Goal: Task Accomplishment & Management: Manage account settings

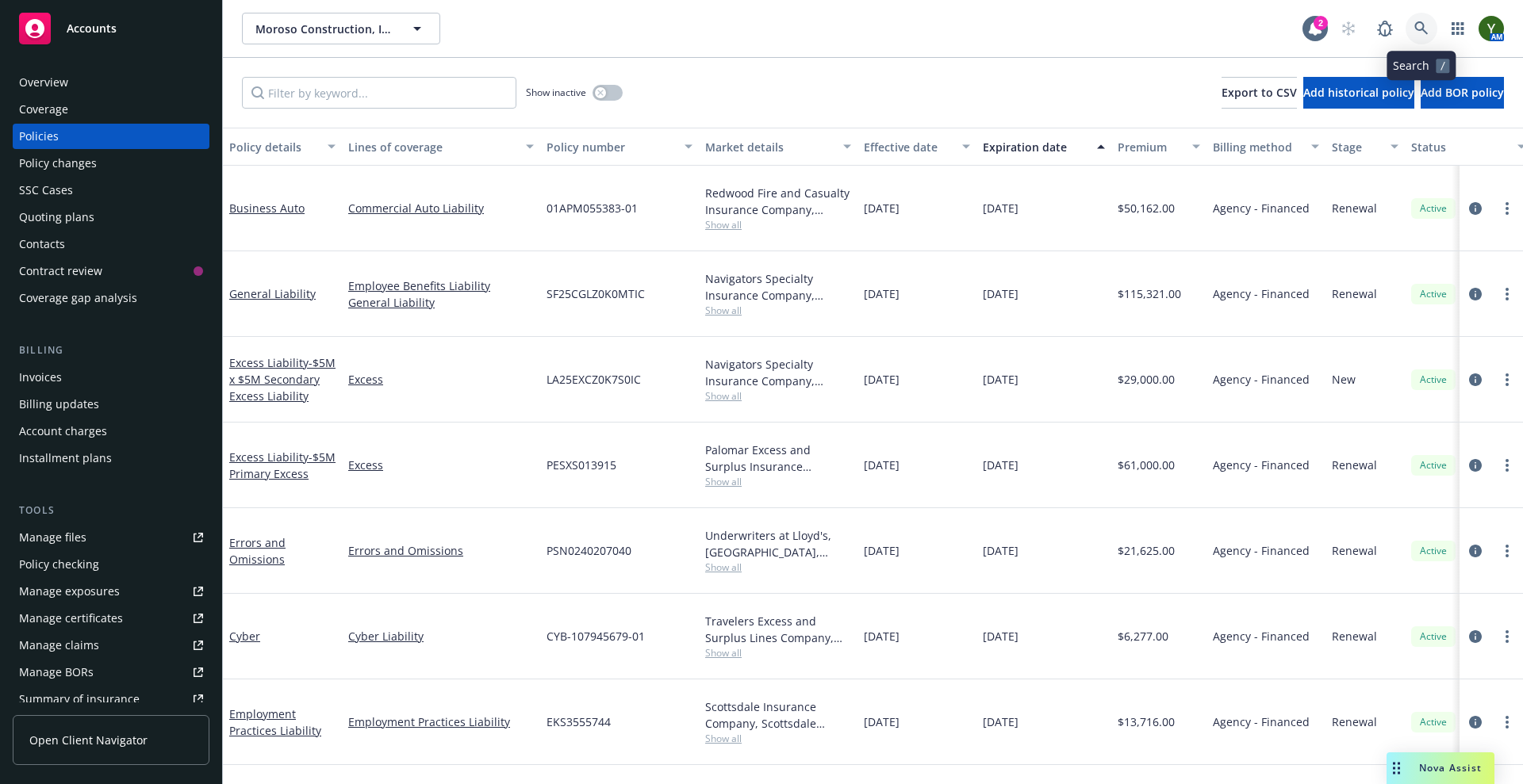
click at [1423, 39] on link at bounding box center [1421, 28] width 31 height 31
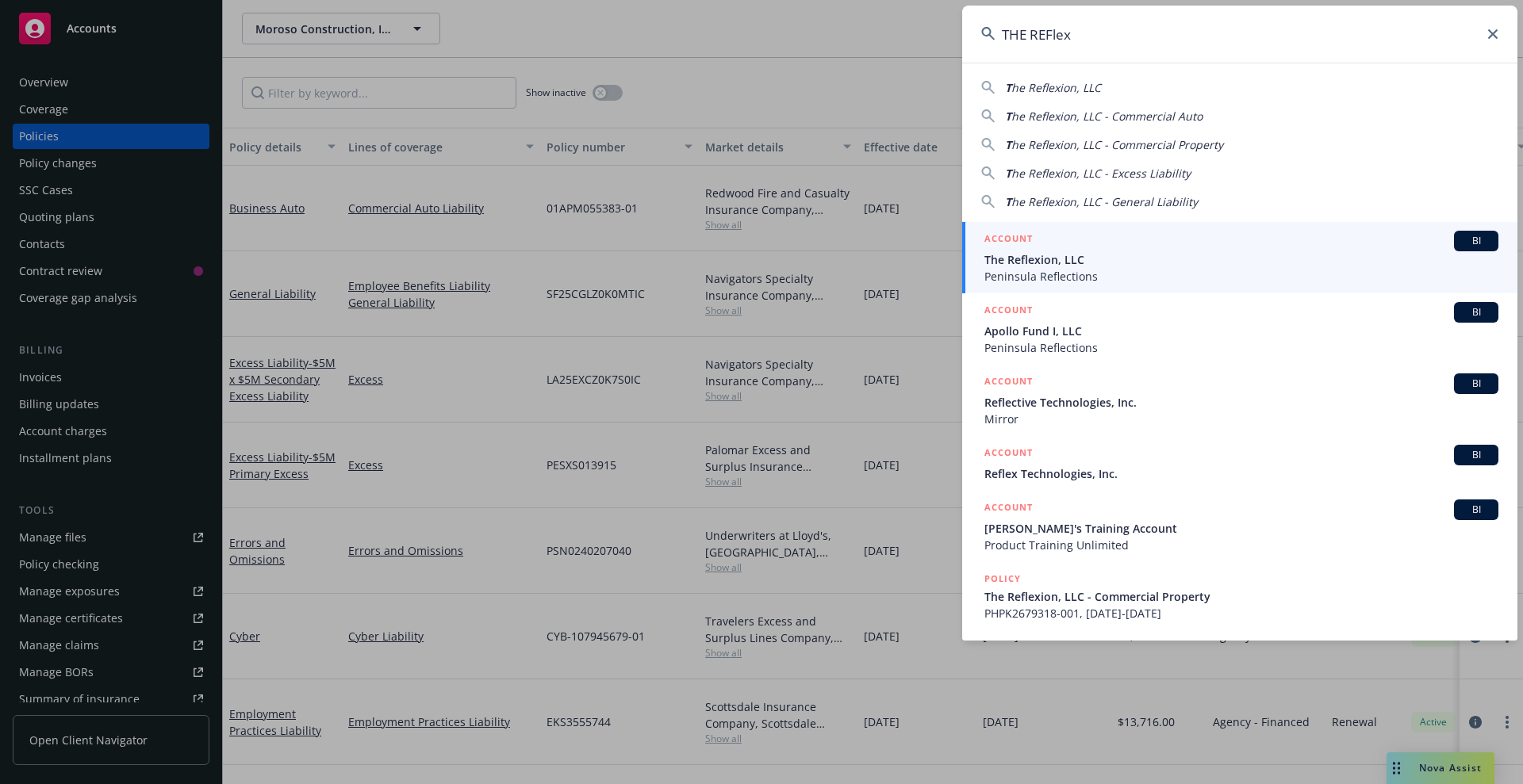
type input "THE REFlex"
click at [1068, 266] on span "The Reflexion, LLC" at bounding box center [1241, 260] width 514 height 17
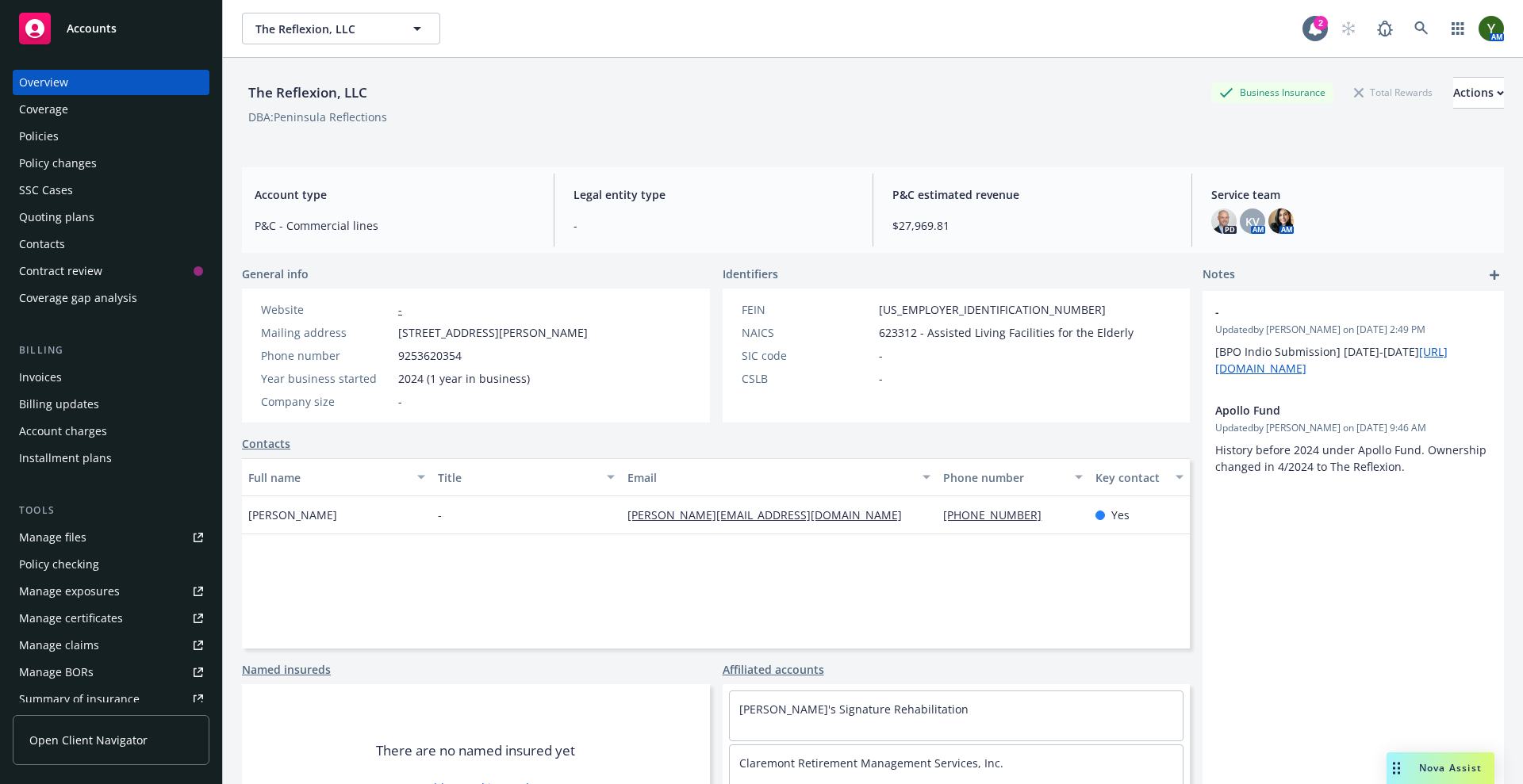
click at [72, 125] on div "Policies" at bounding box center [111, 136] width 184 height 25
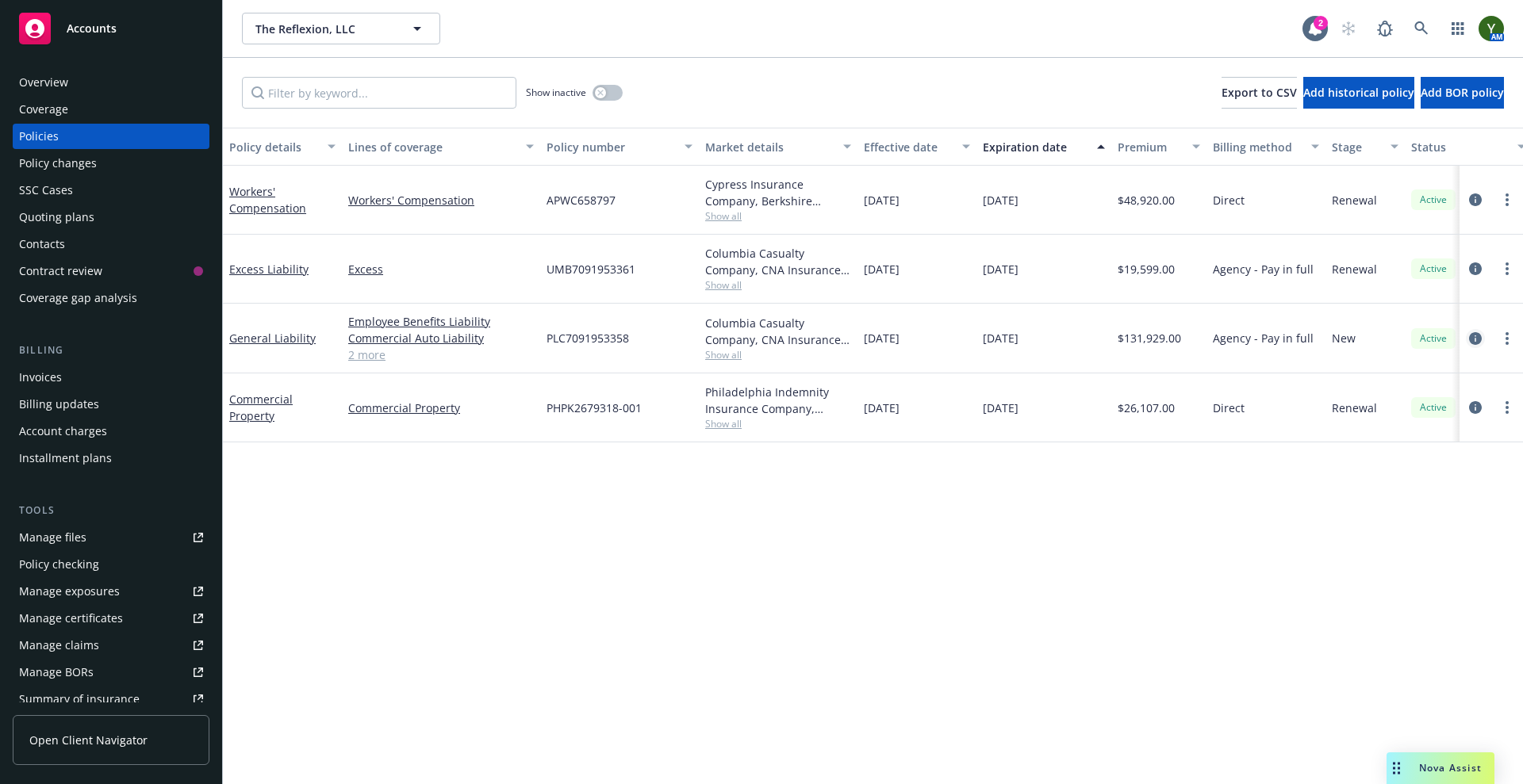
click at [1476, 344] on icon "circleInformation" at bounding box center [1475, 339] width 13 height 13
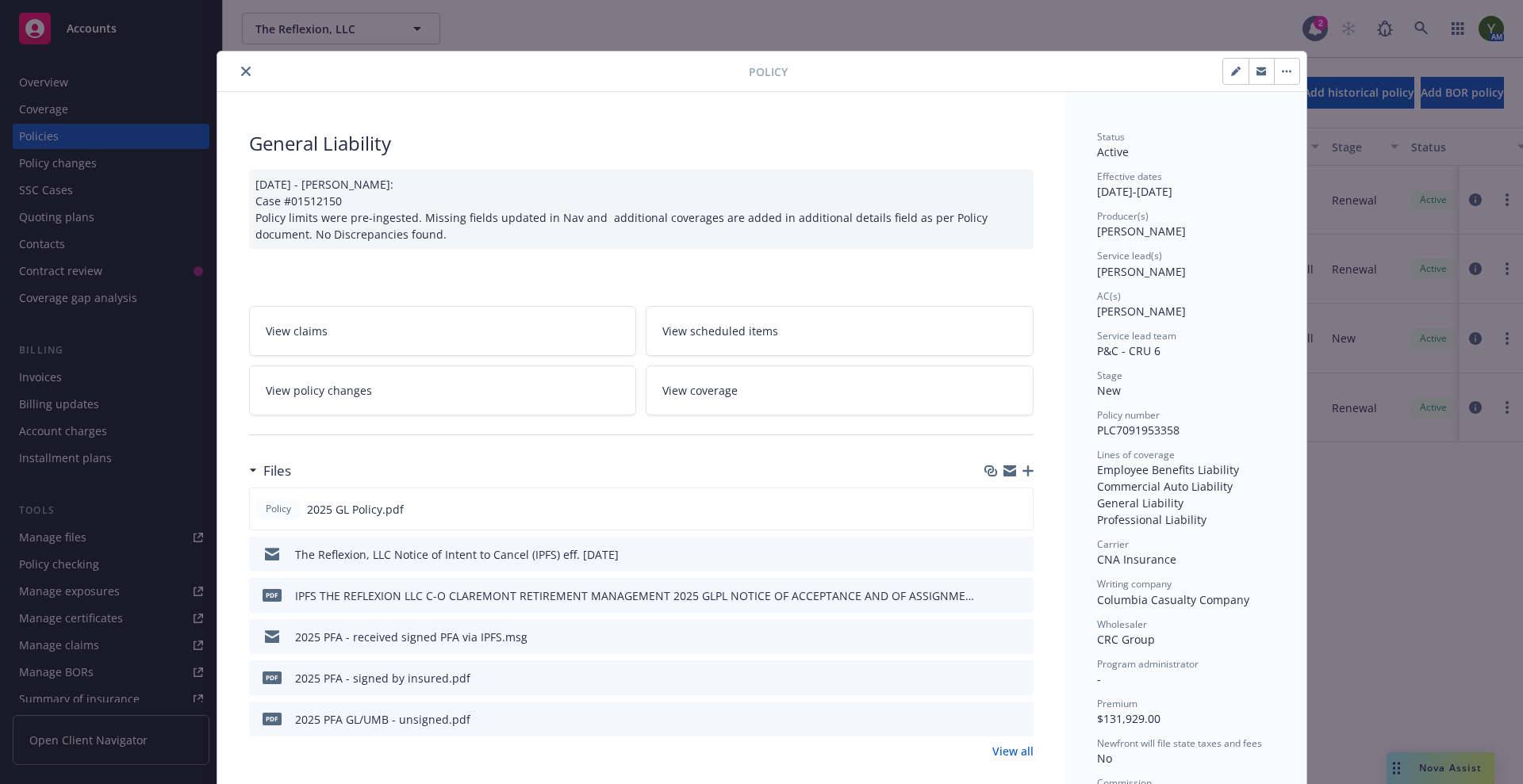
click at [1023, 469] on icon "button" at bounding box center [1028, 471] width 11 height 11
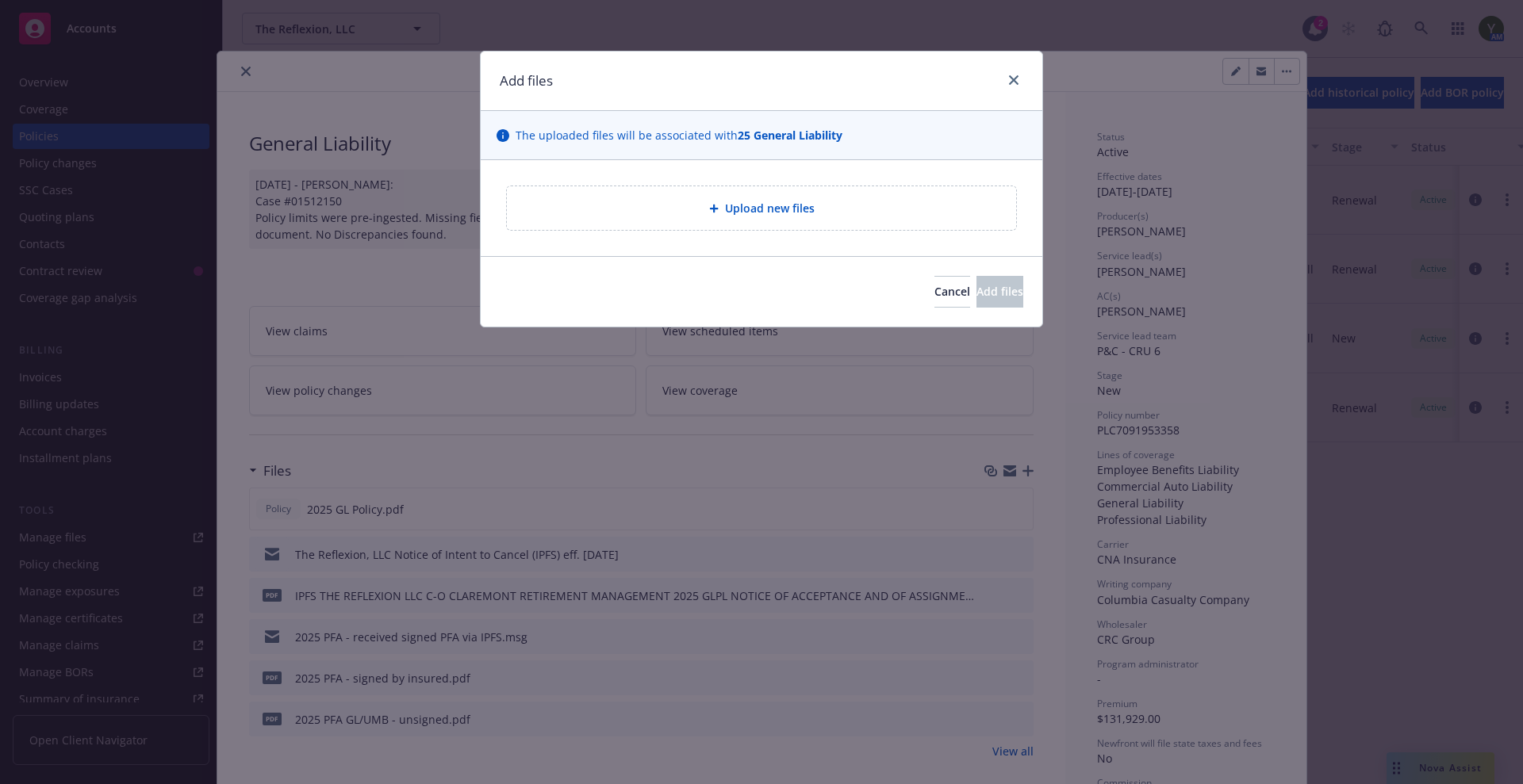
click at [733, 232] on div "Upload new files" at bounding box center [762, 208] width 561 height 96
click at [728, 214] on span "Upload new files" at bounding box center [770, 208] width 90 height 17
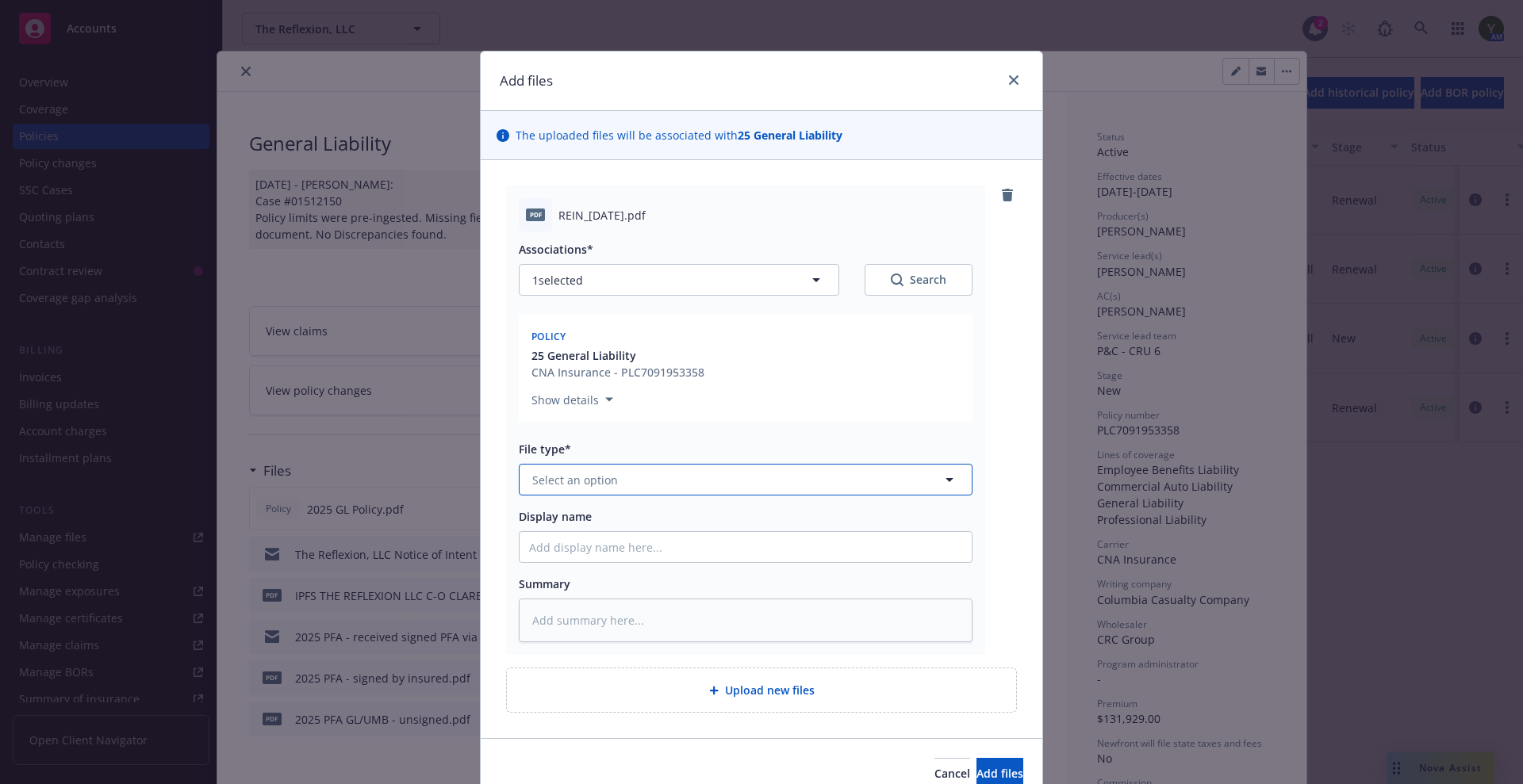
click at [570, 476] on span "Select an option" at bounding box center [575, 480] width 86 height 17
type input "rein"
click at [570, 514] on div "Reinstatement" at bounding box center [574, 523] width 90 height 23
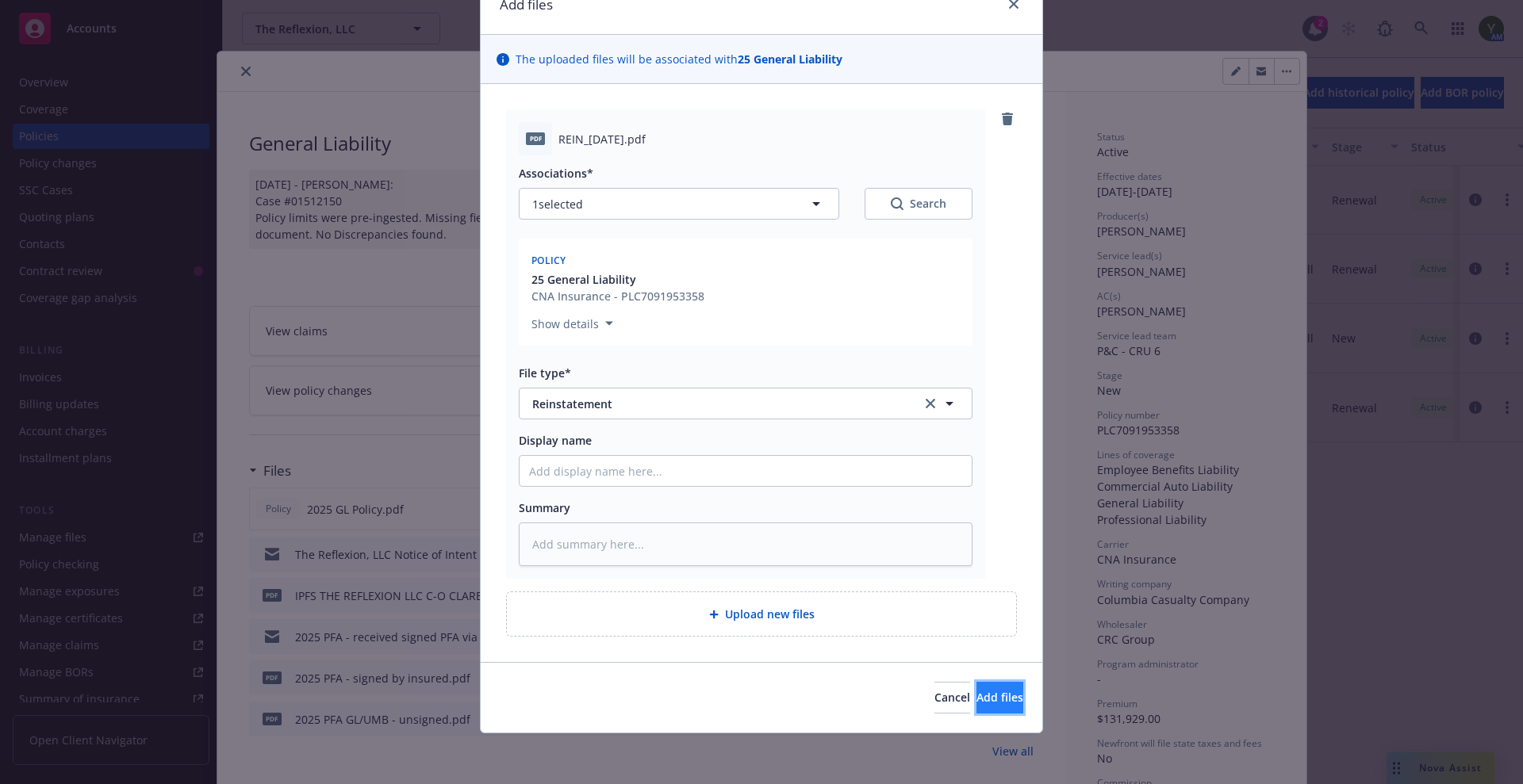
click at [983, 703] on span "Add files" at bounding box center [999, 697] width 47 height 15
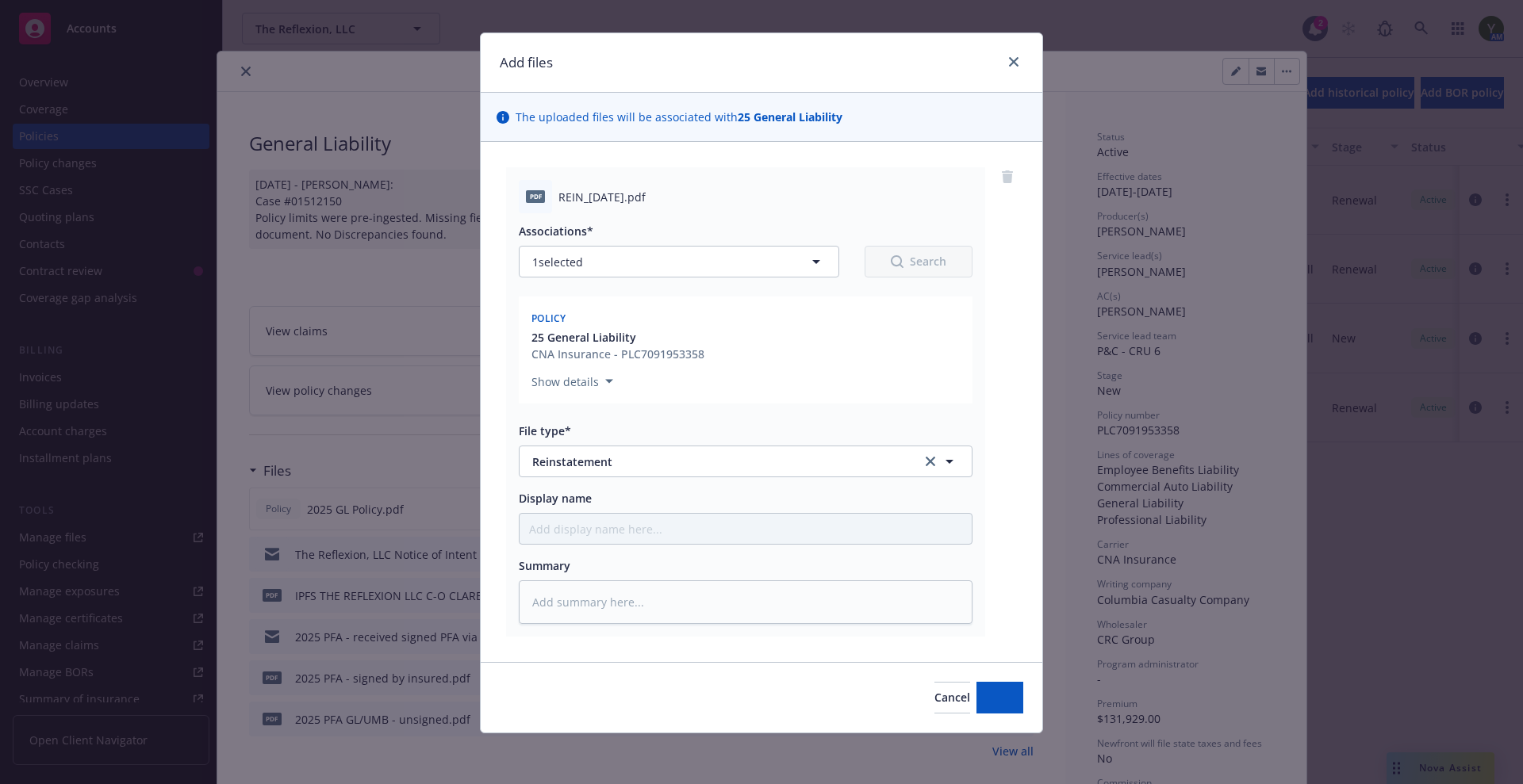
scroll to position [19, 0]
type textarea "x"
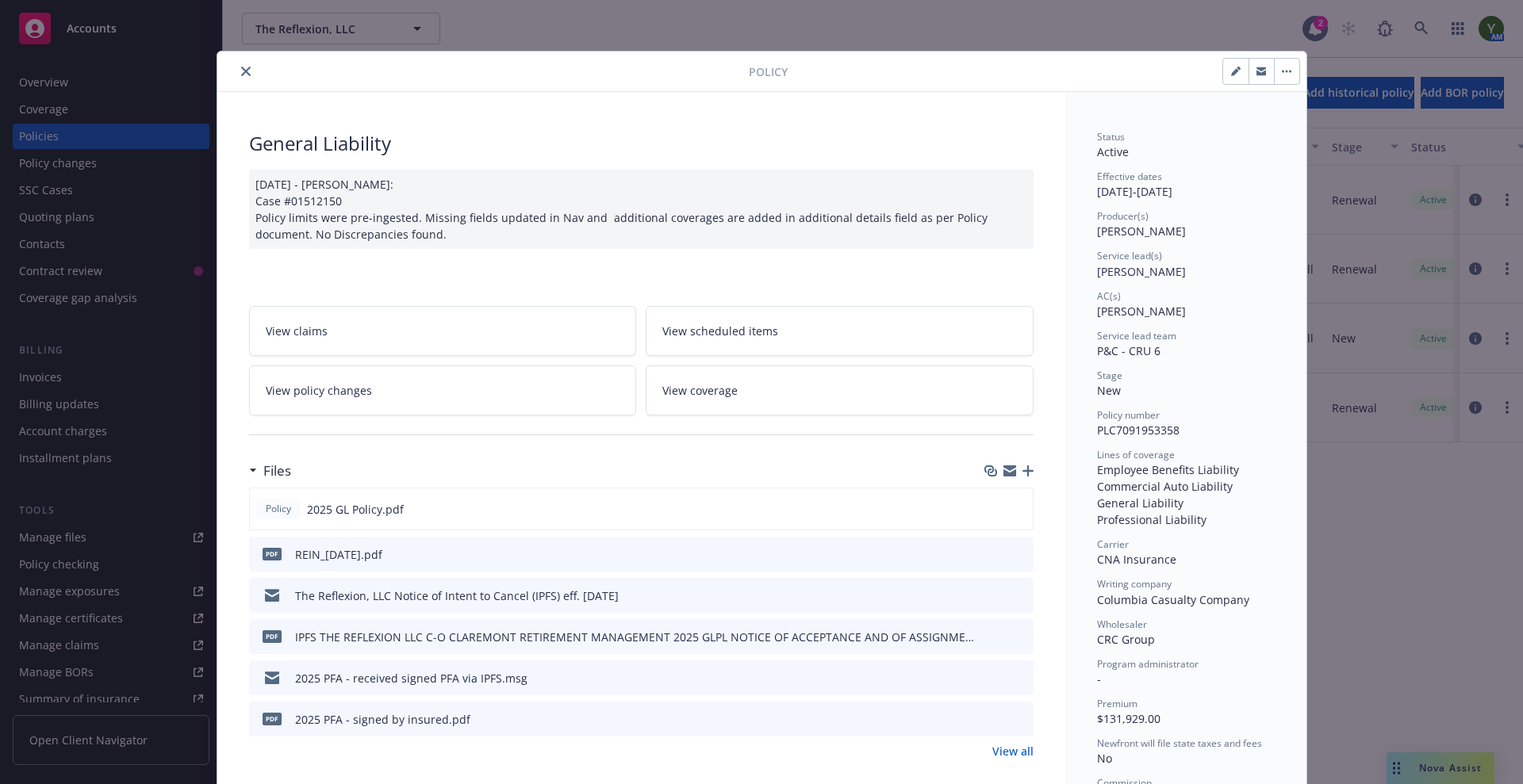
click at [241, 73] on icon "close" at bounding box center [246, 72] width 10 height 10
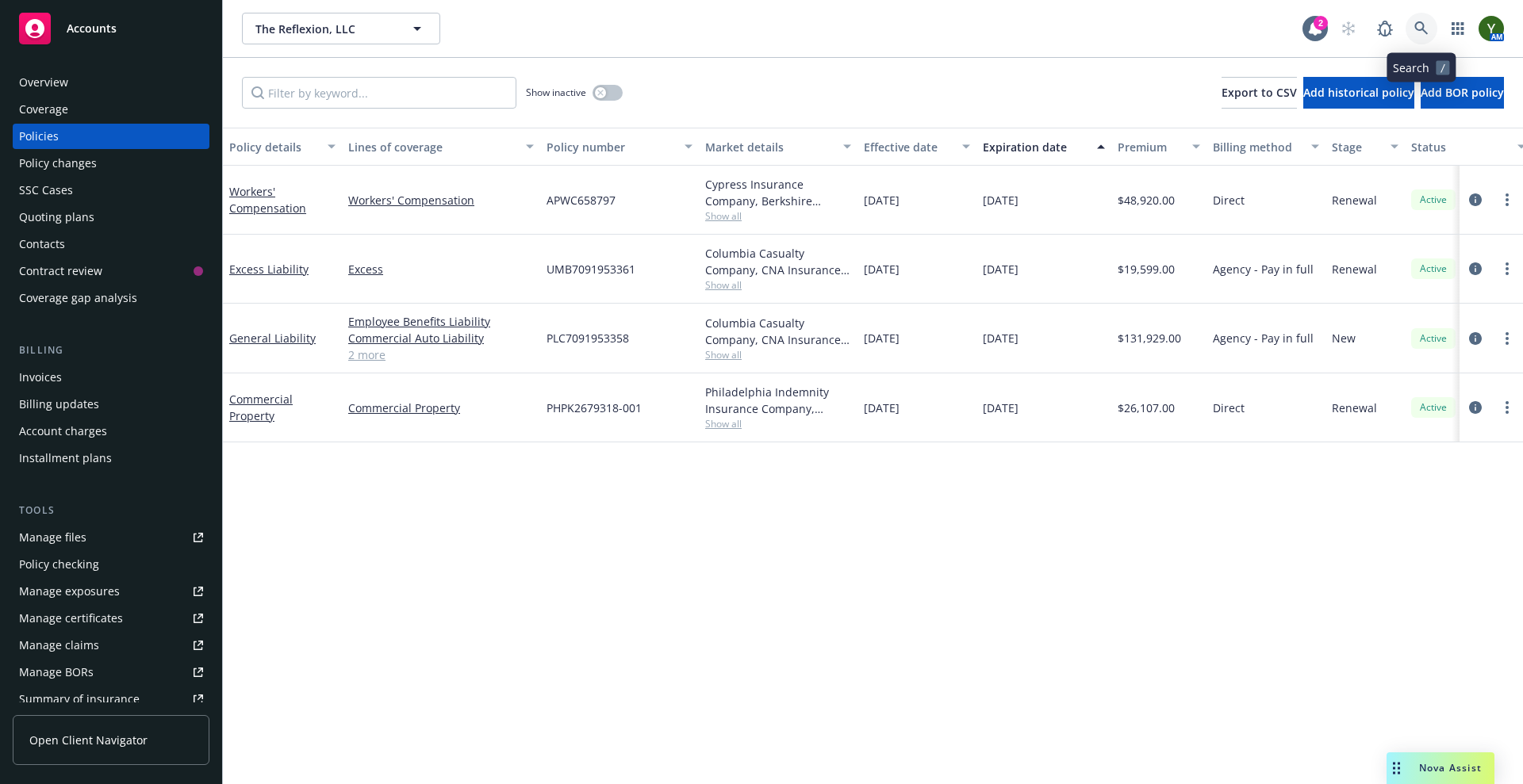
click at [1414, 33] on icon at bounding box center [1421, 29] width 15 height 15
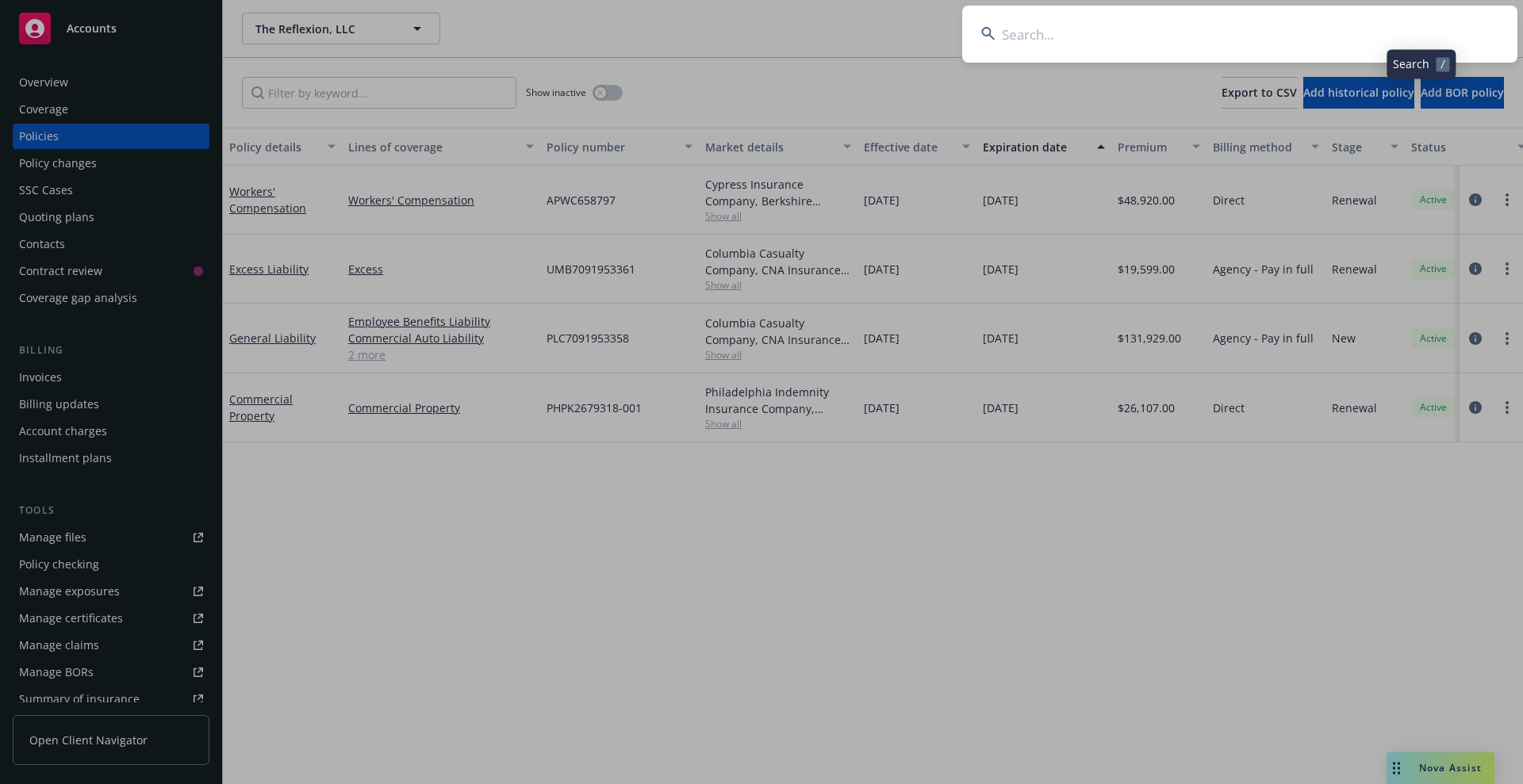
type input "s"
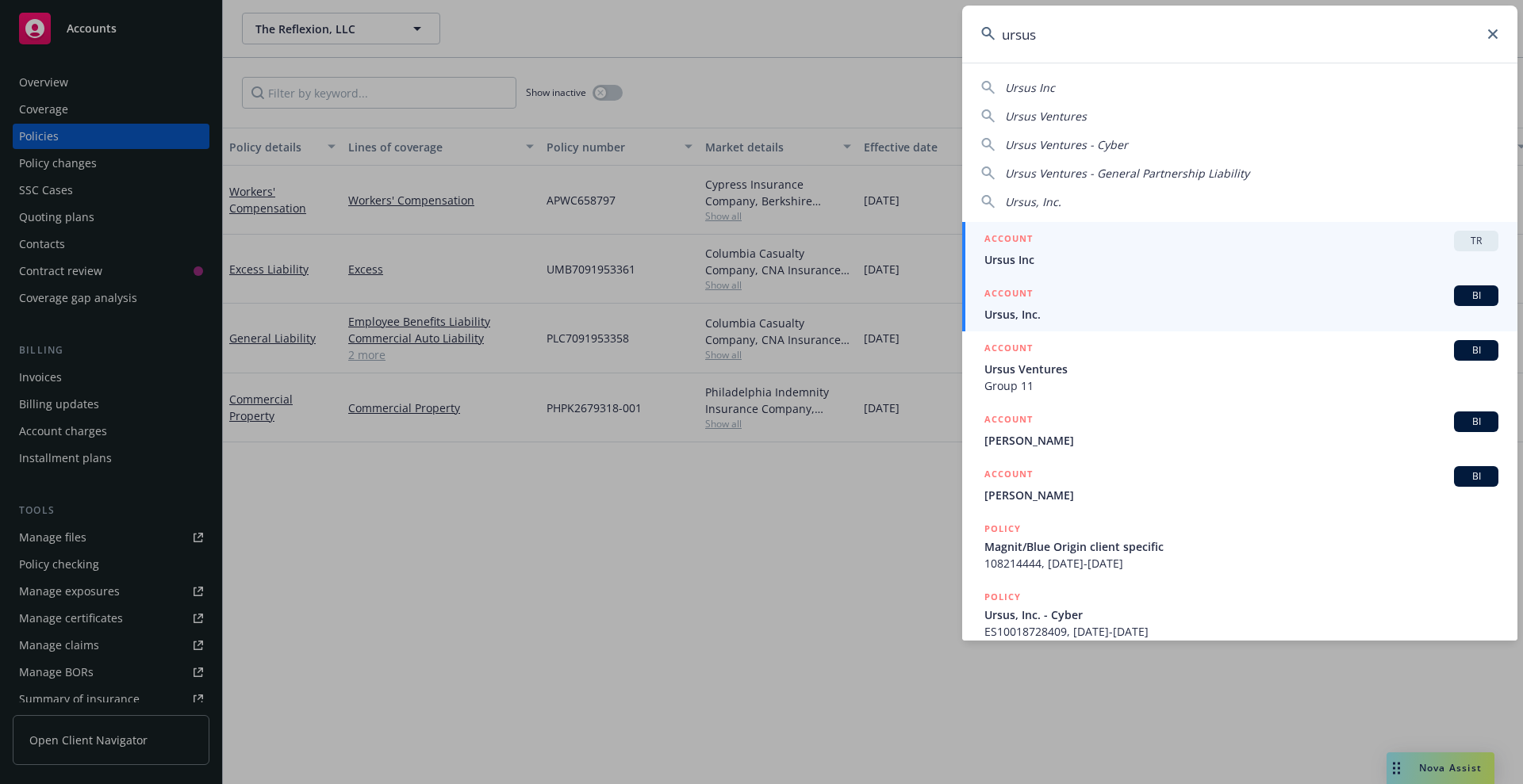
type input "ursus"
click at [1133, 303] on div "ACCOUNT BI" at bounding box center [1241, 296] width 514 height 21
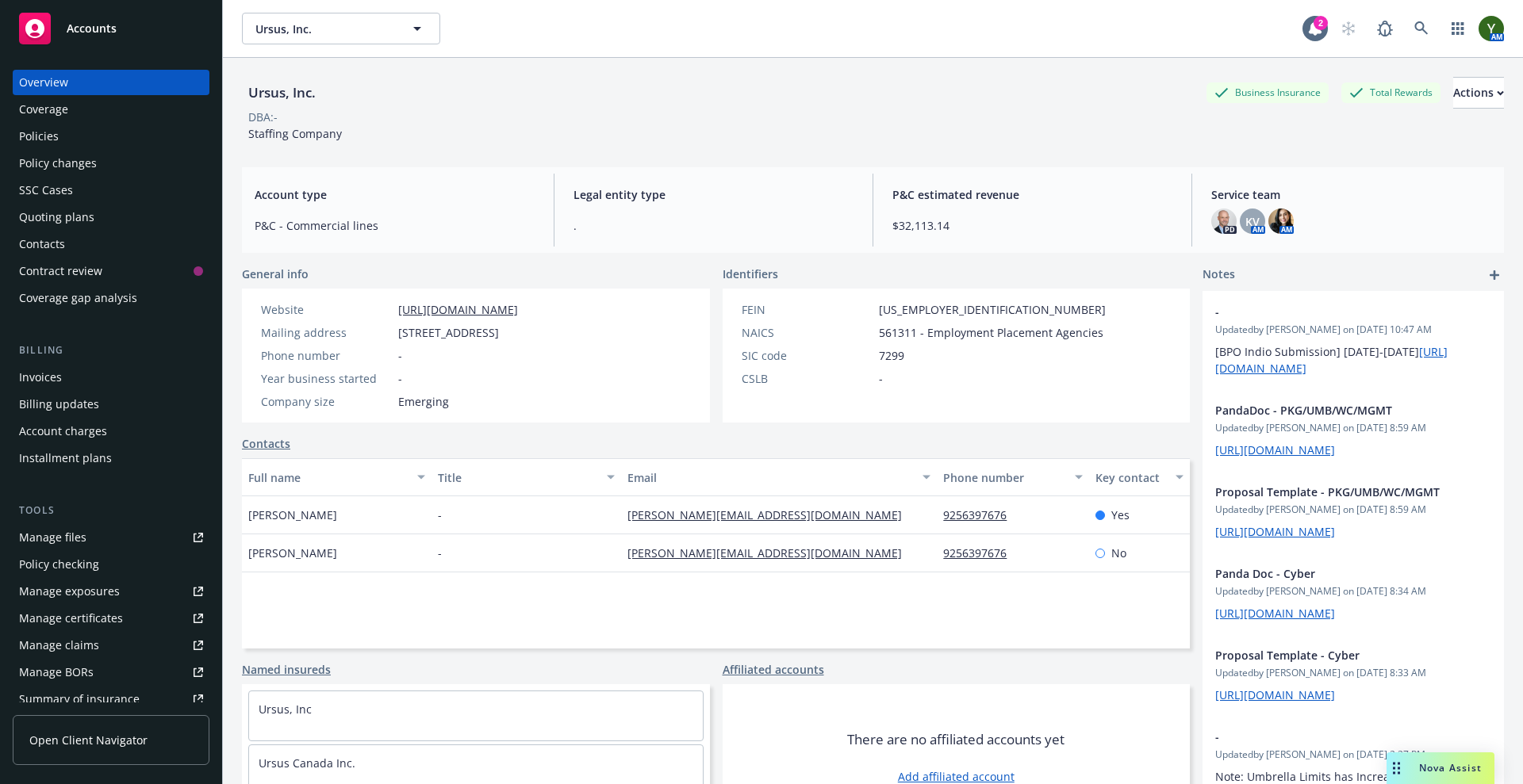
click at [1123, 299] on div "FEIN [US_EMPLOYER_IDENTIFICATION_NUMBER] NAICS 561311 - Employment Placement Ag…" at bounding box center [957, 356] width 468 height 134
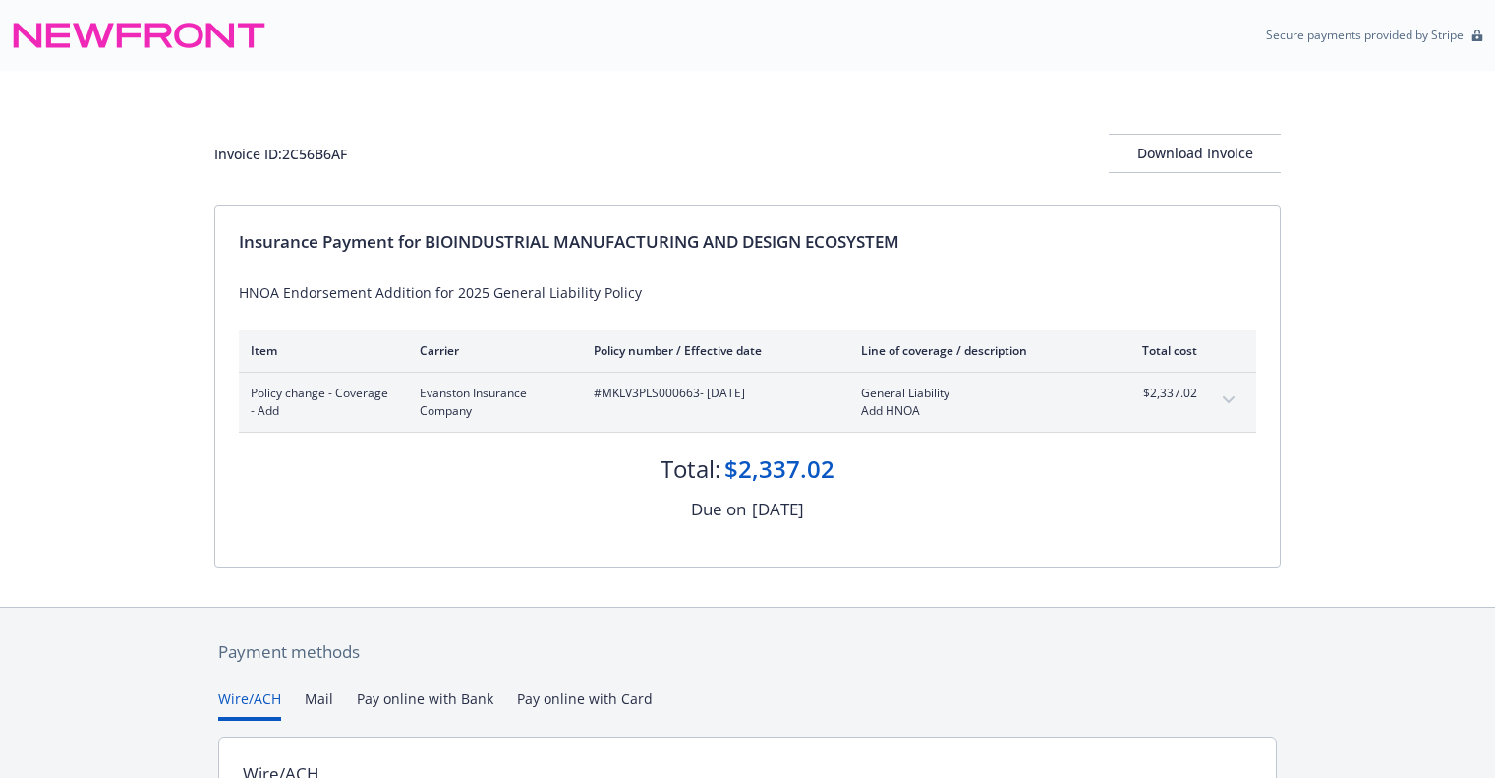
scroll to position [233, 0]
